Goal: Information Seeking & Learning: Find contact information

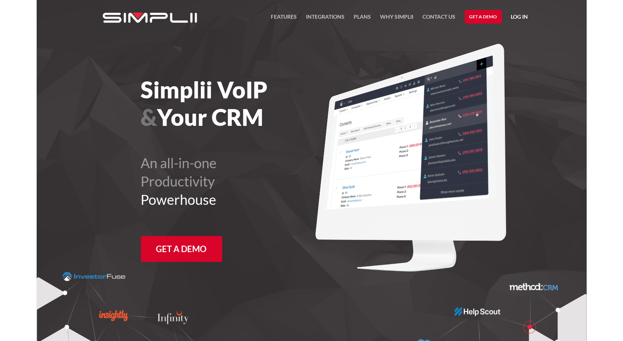
click at [525, 19] on link "Log in" at bounding box center [519, 17] width 17 height 11
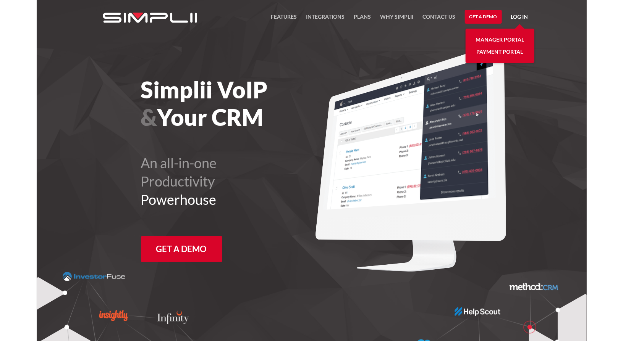
click at [485, 38] on link "Manager Portal" at bounding box center [499, 40] width 48 height 12
click at [439, 17] on link "Contact US" at bounding box center [439, 18] width 33 height 13
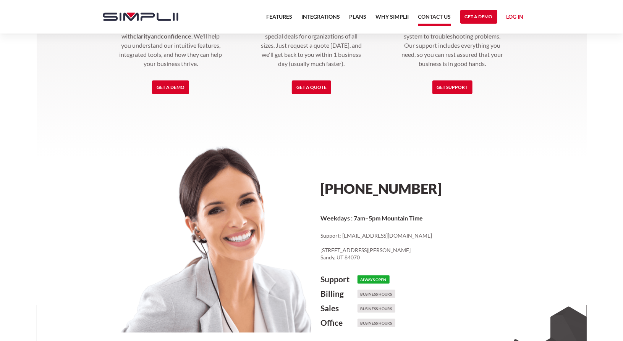
scroll to position [271, 0]
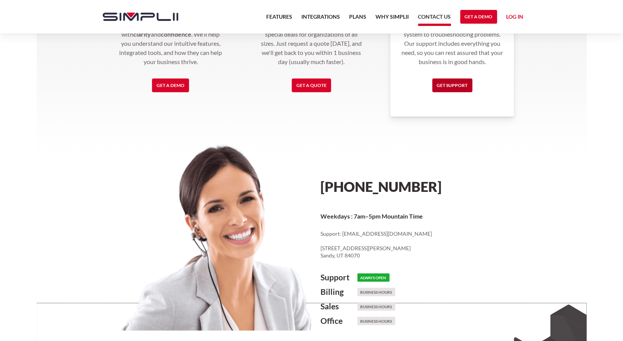
click at [444, 82] on link "Get Support" at bounding box center [452, 86] width 40 height 14
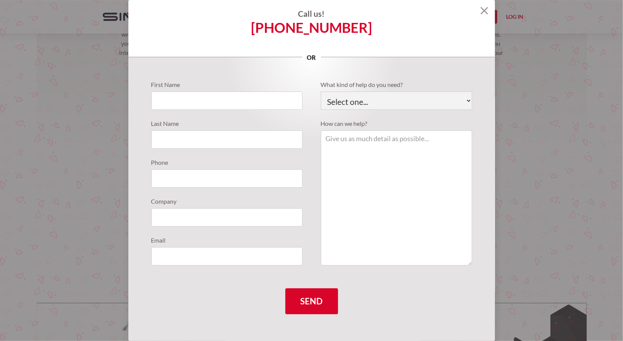
click at [480, 10] on img at bounding box center [484, 11] width 8 height 8
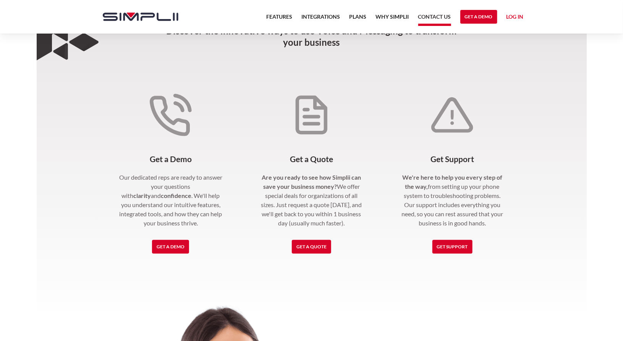
scroll to position [0, 0]
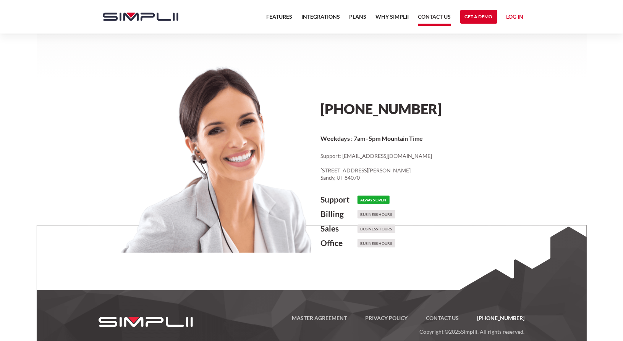
scroll to position [353, 0]
